Goal: Information Seeking & Learning: Learn about a topic

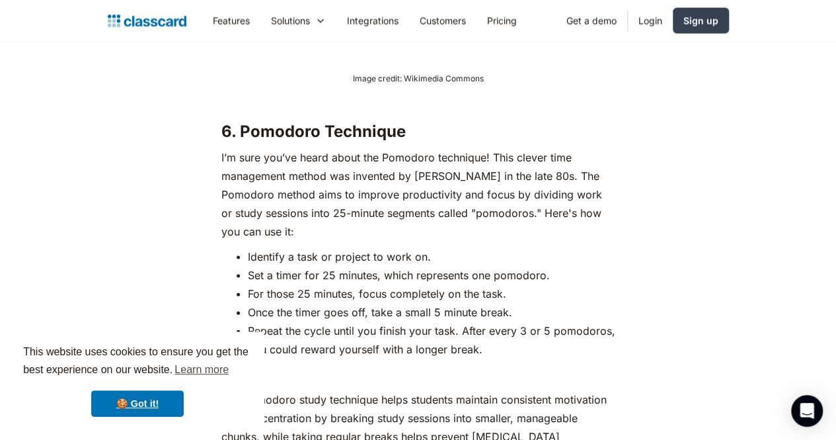
scroll to position [6304, 0]
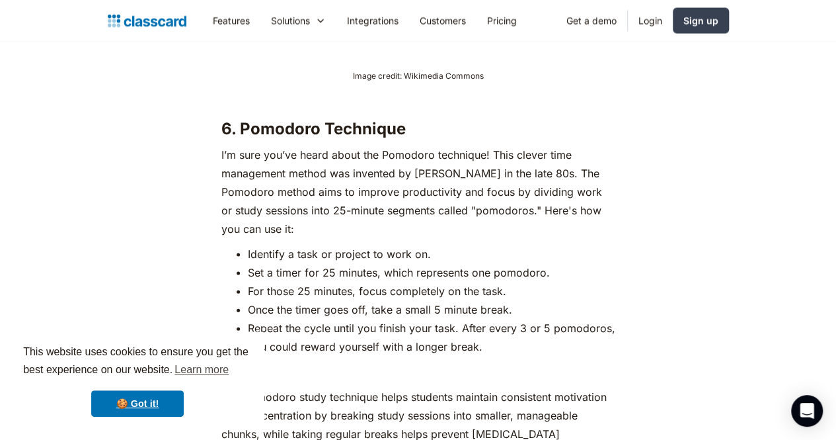
click at [278, 119] on h3 "6. Pomodoro Technique" at bounding box center [419, 129] width 394 height 20
click at [257, 119] on h3 "6. Pomodoro Technique" at bounding box center [419, 129] width 394 height 20
click at [354, 119] on h3 "6. Pomodoro Technique" at bounding box center [419, 129] width 394 height 20
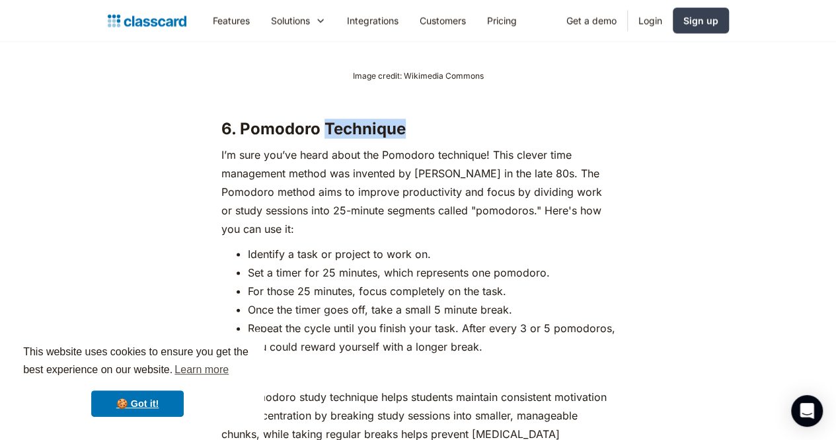
click at [354, 119] on h3 "6. Pomodoro Technique" at bounding box center [419, 129] width 394 height 20
copy h3 "Technique"
